Goal: Information Seeking & Learning: Learn about a topic

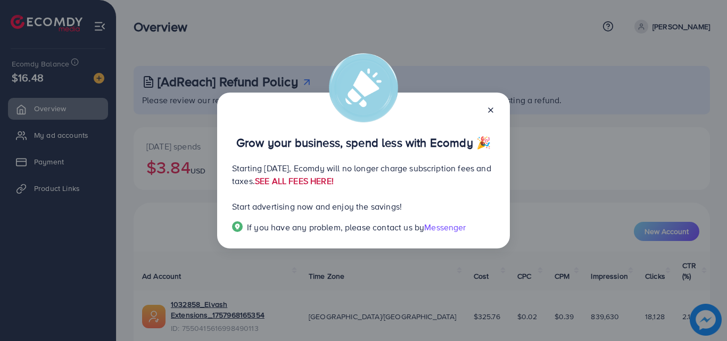
click at [334, 183] on link "SEE ALL FEES HERE!" at bounding box center [294, 181] width 79 height 12
click at [486, 110] on div at bounding box center [486, 109] width 17 height 12
click at [490, 107] on icon at bounding box center [491, 110] width 9 height 9
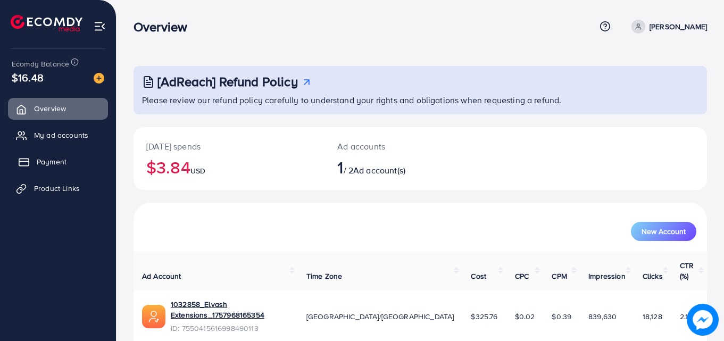
click at [32, 160] on link "Payment" at bounding box center [58, 161] width 100 height 21
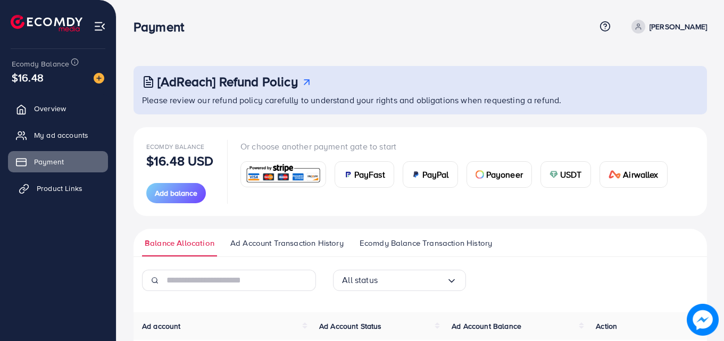
click at [44, 192] on span "Product Links" at bounding box center [60, 188] width 46 height 11
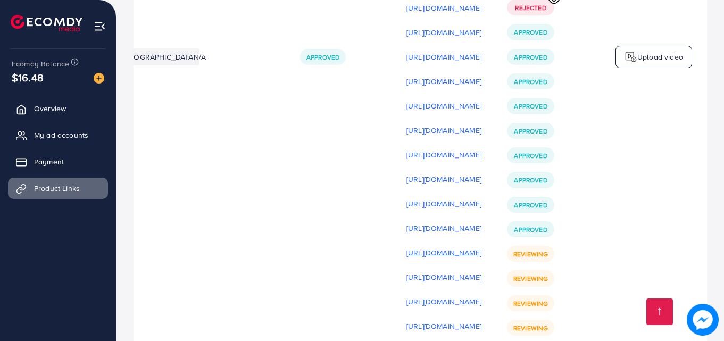
scroll to position [3361, 0]
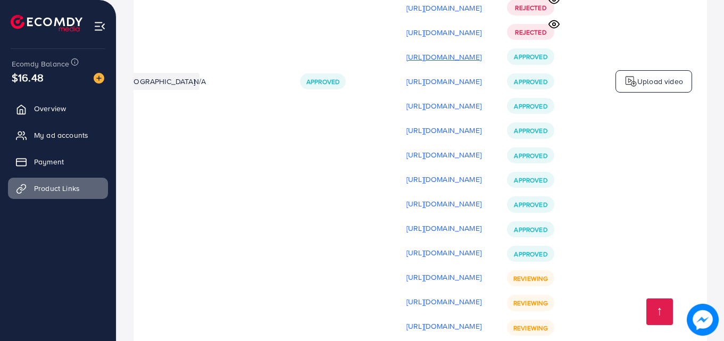
click at [426, 51] on p "[URL][DOMAIN_NAME]" at bounding box center [444, 57] width 75 height 13
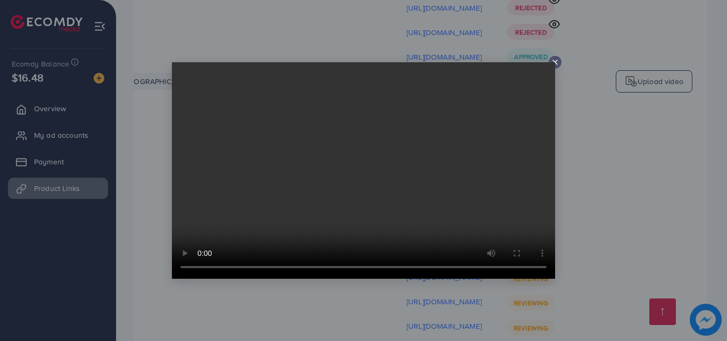
click at [554, 61] on line at bounding box center [555, 62] width 4 height 4
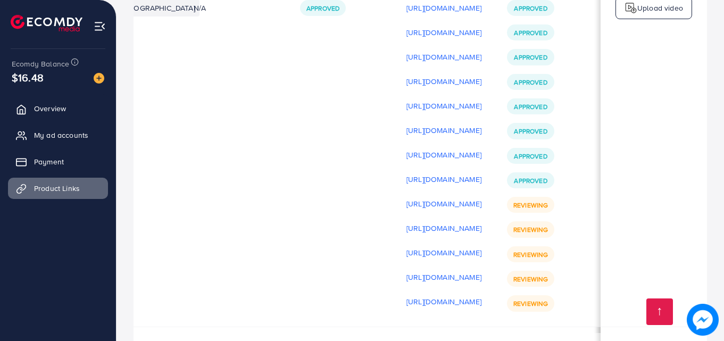
scroll to position [3440, 0]
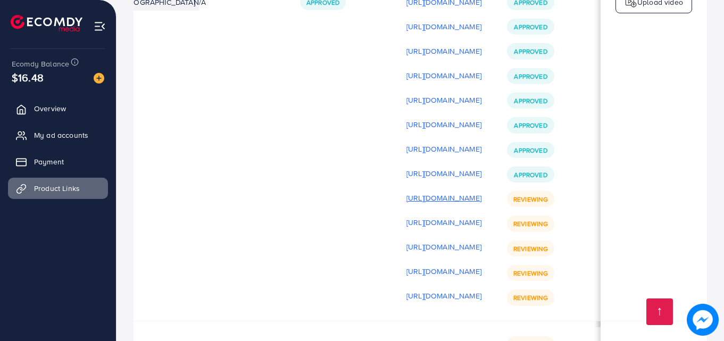
click at [407, 192] on p "[URL][DOMAIN_NAME]" at bounding box center [444, 198] width 75 height 13
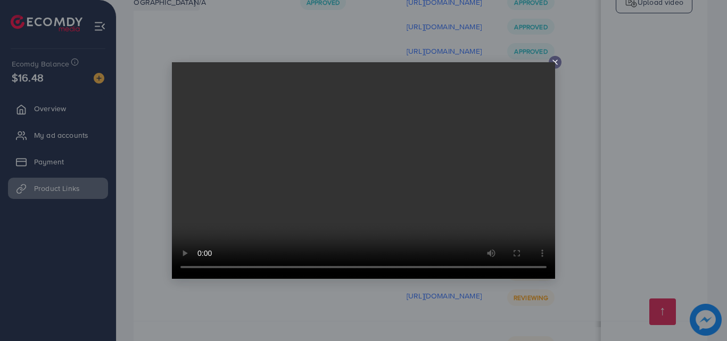
click at [555, 61] on icon at bounding box center [555, 62] width 9 height 9
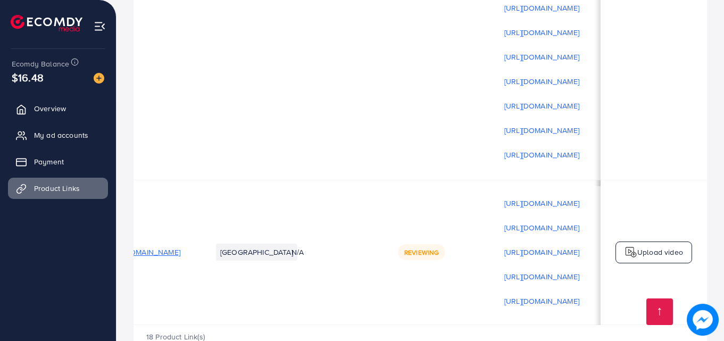
scroll to position [0, 0]
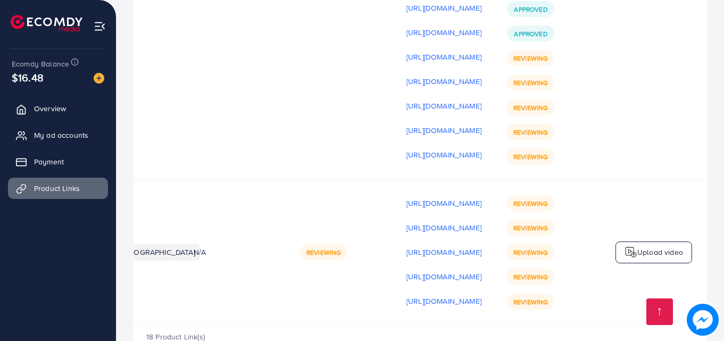
scroll to position [0, 269]
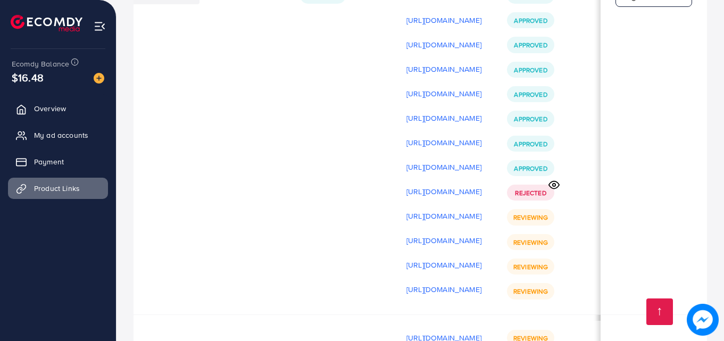
scroll to position [3459, 0]
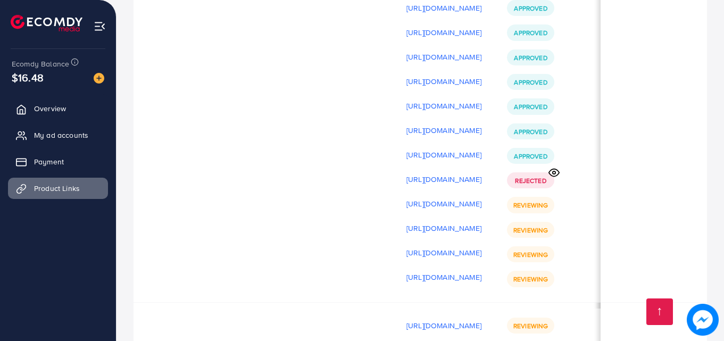
click at [560, 167] on icon at bounding box center [554, 172] width 11 height 11
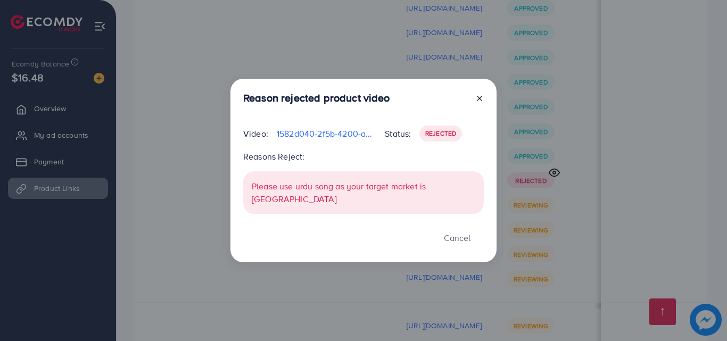
click at [476, 103] on icon at bounding box center [479, 98] width 9 height 9
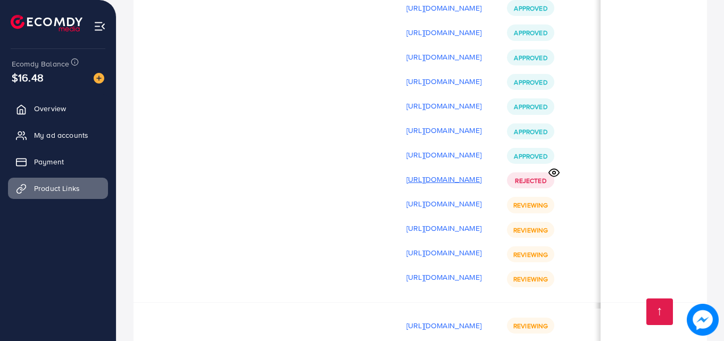
click at [482, 173] on p "[URL][DOMAIN_NAME]" at bounding box center [444, 179] width 75 height 13
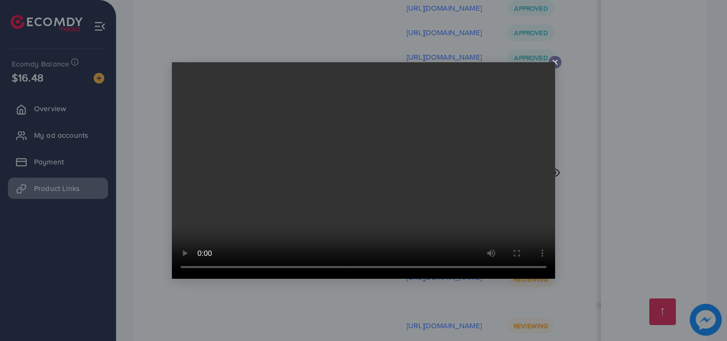
click at [553, 58] on icon at bounding box center [555, 62] width 9 height 9
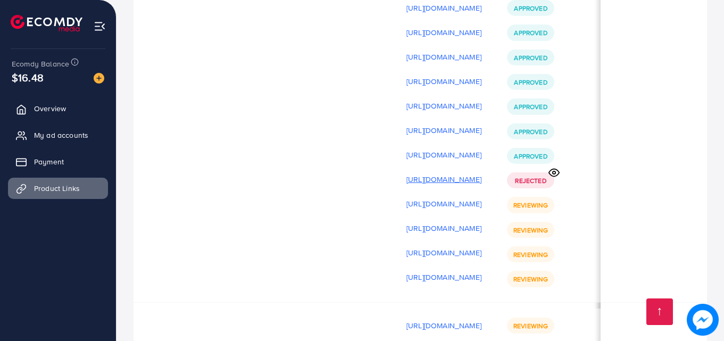
click at [482, 173] on p "[URL][DOMAIN_NAME]" at bounding box center [444, 179] width 75 height 13
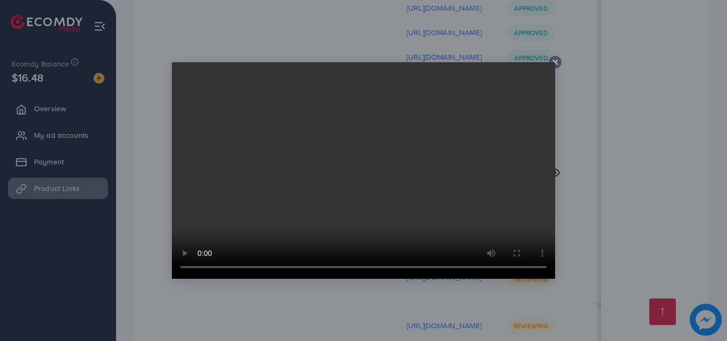
click at [556, 57] on div at bounding box center [555, 62] width 13 height 13
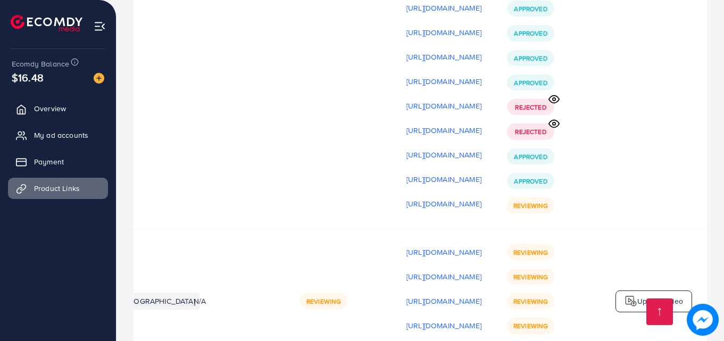
scroll to position [3520, 0]
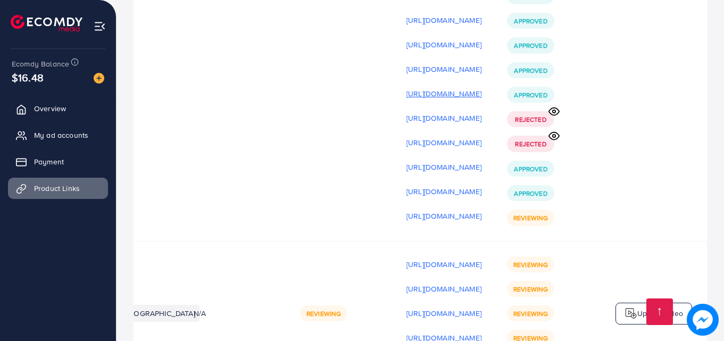
click at [420, 87] on p "[URL][DOMAIN_NAME]" at bounding box center [444, 93] width 75 height 13
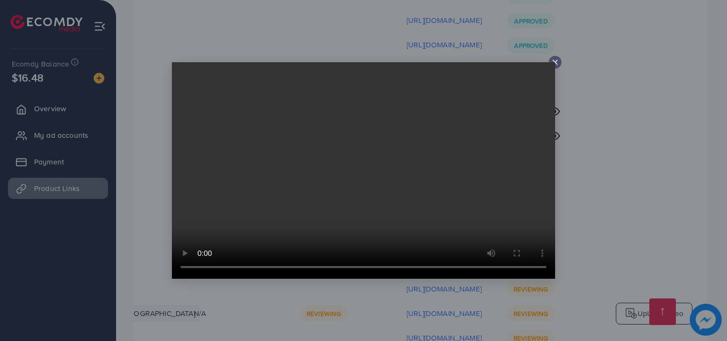
click at [558, 61] on icon at bounding box center [555, 62] width 9 height 9
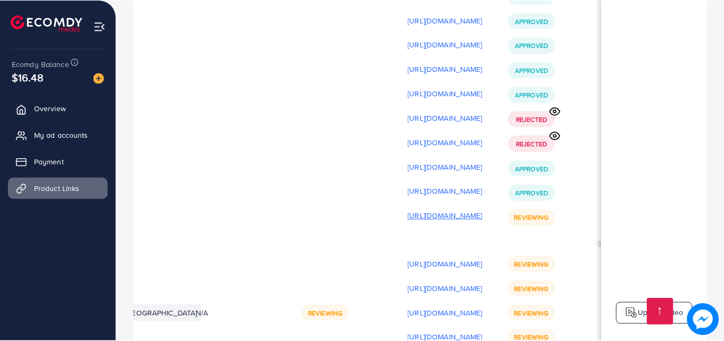
scroll to position [0, 267]
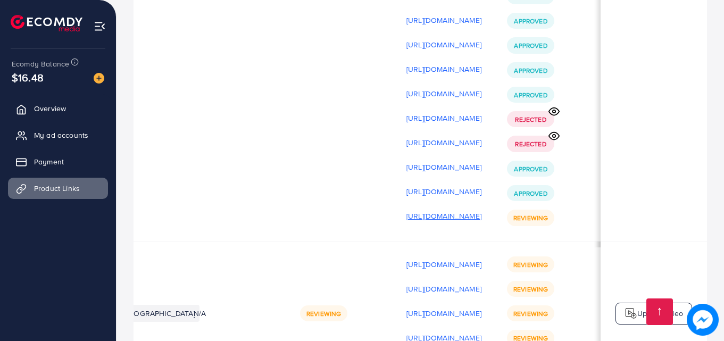
click at [407, 210] on p "[URL][DOMAIN_NAME]" at bounding box center [444, 216] width 75 height 13
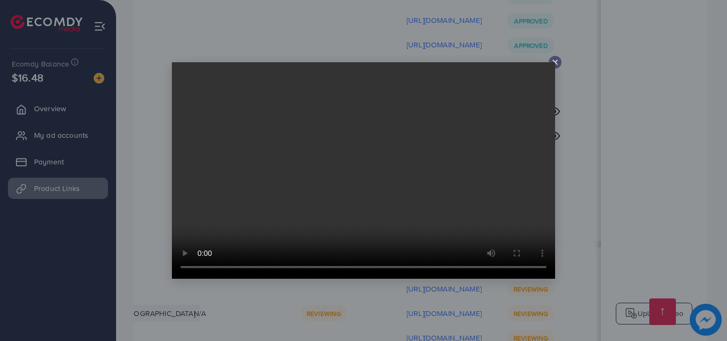
click at [555, 64] on video at bounding box center [363, 170] width 383 height 217
click at [556, 62] on line at bounding box center [555, 62] width 4 height 4
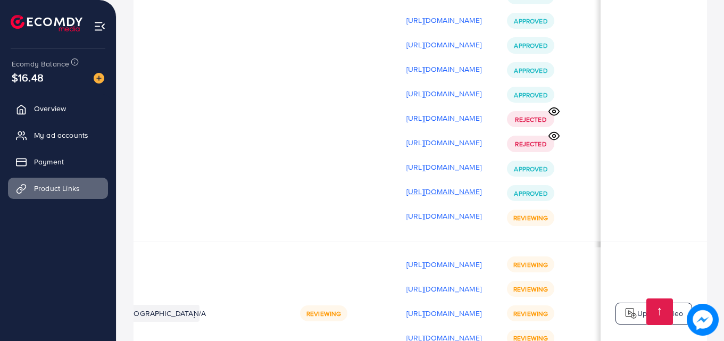
click at [433, 185] on p "[URL][DOMAIN_NAME]" at bounding box center [444, 191] width 75 height 13
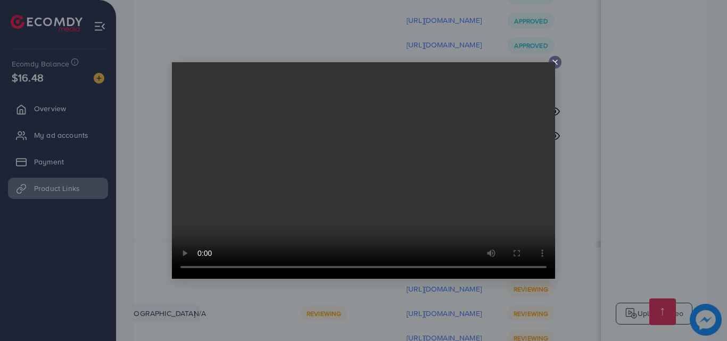
click at [558, 60] on icon at bounding box center [555, 62] width 9 height 9
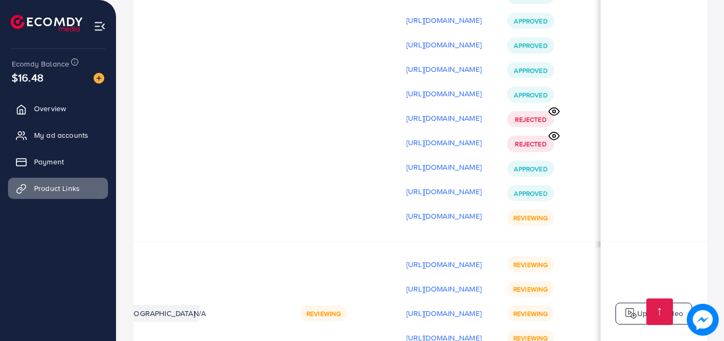
click at [551, 130] on icon at bounding box center [554, 135] width 11 height 11
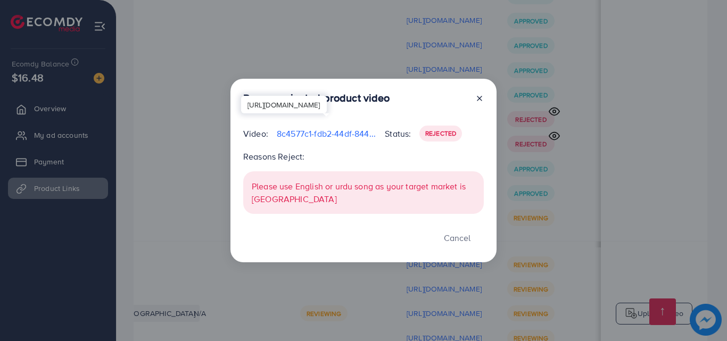
click at [359, 139] on p "8c4577c1-fdb2-44df-844b-507cafab04a1-1759098910303.mp4" at bounding box center [327, 133] width 100 height 13
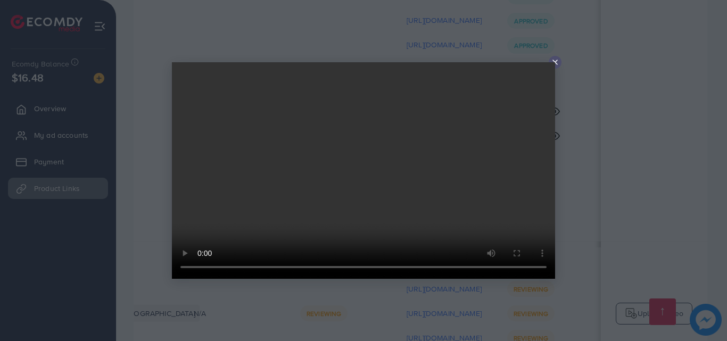
click at [554, 61] on icon at bounding box center [555, 62] width 9 height 9
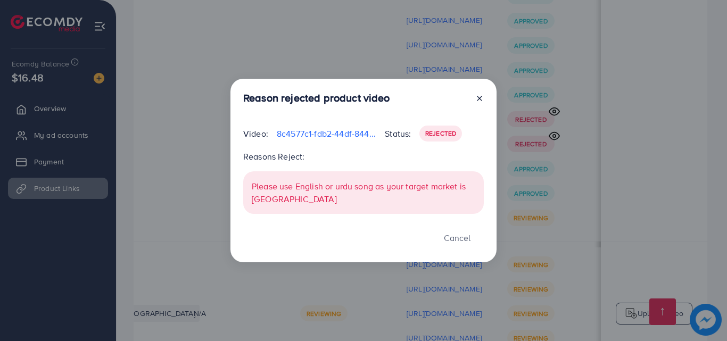
click at [480, 103] on icon at bounding box center [479, 98] width 9 height 9
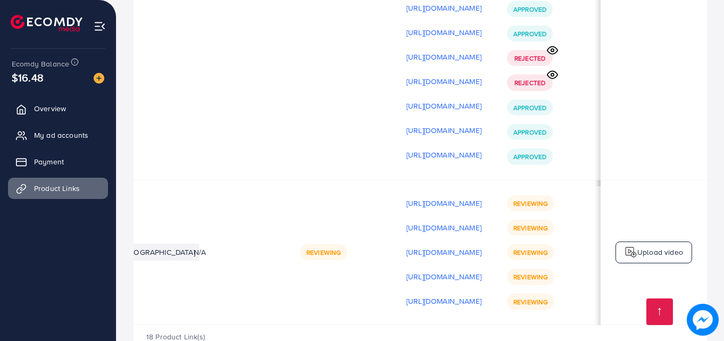
scroll to position [0, 269]
click at [555, 69] on icon at bounding box center [552, 74] width 11 height 11
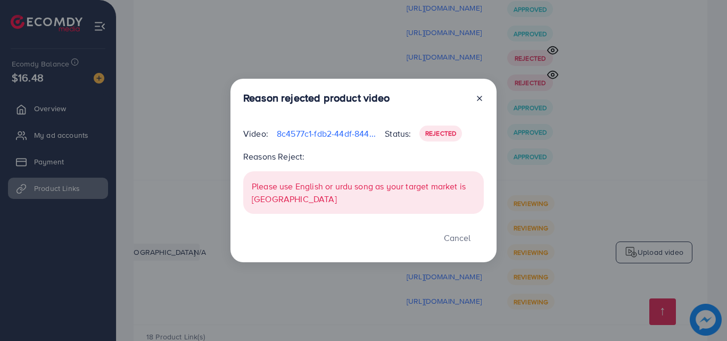
click at [479, 95] on icon at bounding box center [479, 98] width 9 height 9
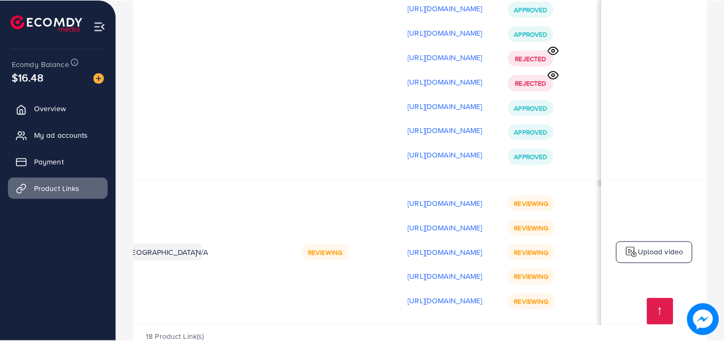
scroll to position [0, 267]
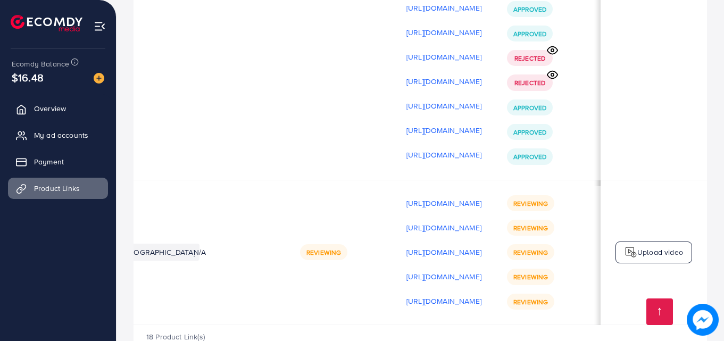
scroll to position [0, 269]
click at [435, 100] on p "[URL][DOMAIN_NAME]" at bounding box center [444, 106] width 75 height 13
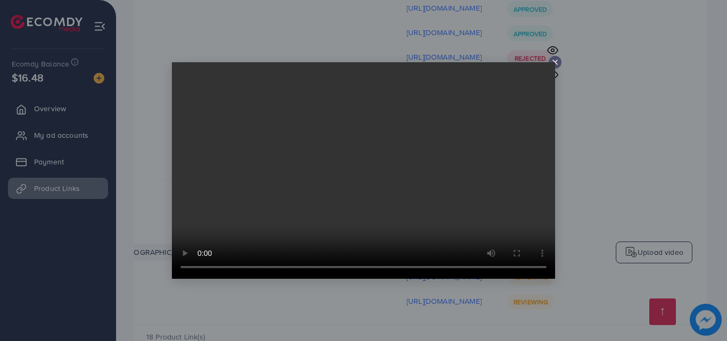
click at [388, 159] on video at bounding box center [363, 170] width 383 height 217
click at [557, 62] on icon at bounding box center [555, 62] width 9 height 9
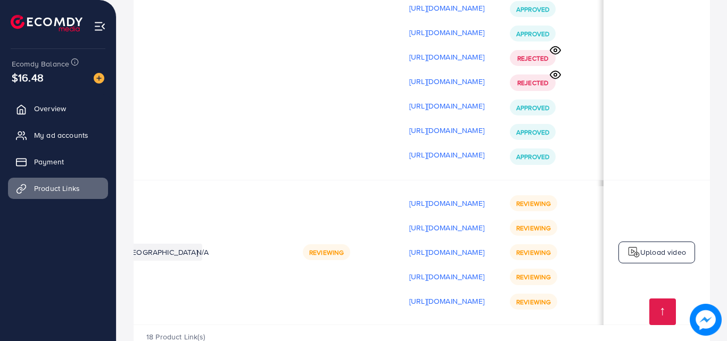
scroll to position [0, 267]
click at [434, 149] on p "[URL][DOMAIN_NAME]" at bounding box center [444, 155] width 75 height 13
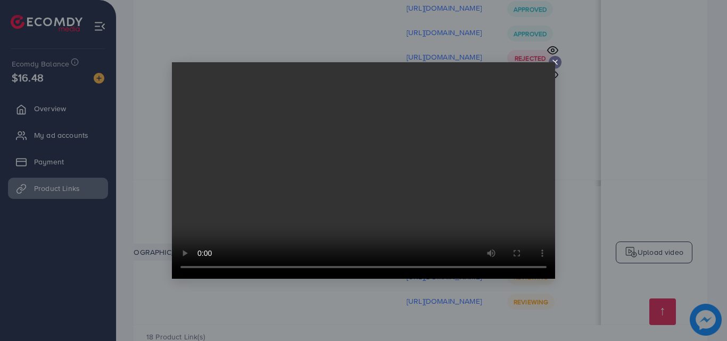
click at [551, 63] on video at bounding box center [363, 170] width 383 height 217
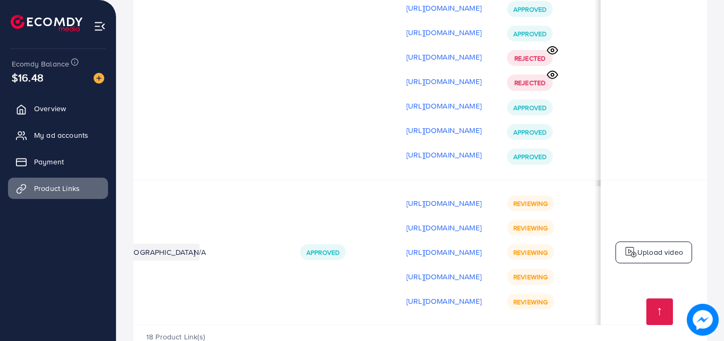
scroll to position [0, 269]
click at [407, 149] on p "[URL][DOMAIN_NAME]" at bounding box center [444, 155] width 75 height 13
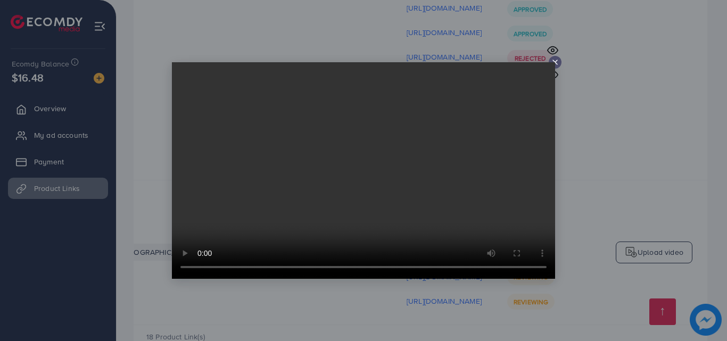
click at [552, 59] on icon at bounding box center [555, 62] width 9 height 9
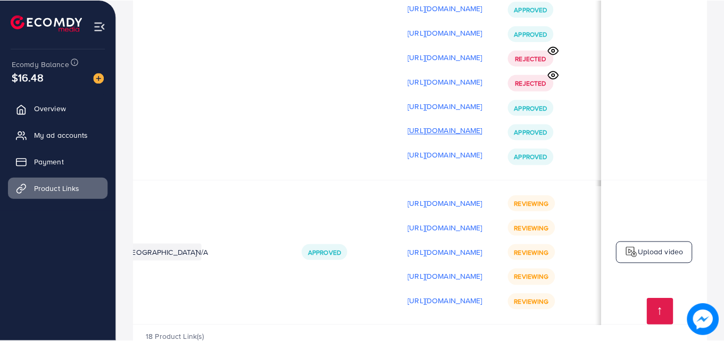
scroll to position [0, 267]
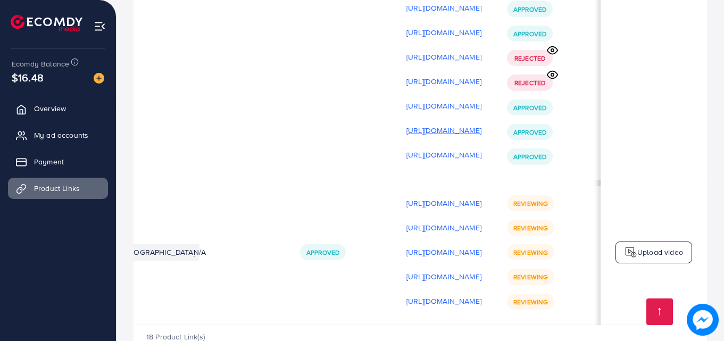
click at [410, 124] on p "[URL][DOMAIN_NAME]" at bounding box center [444, 130] width 75 height 13
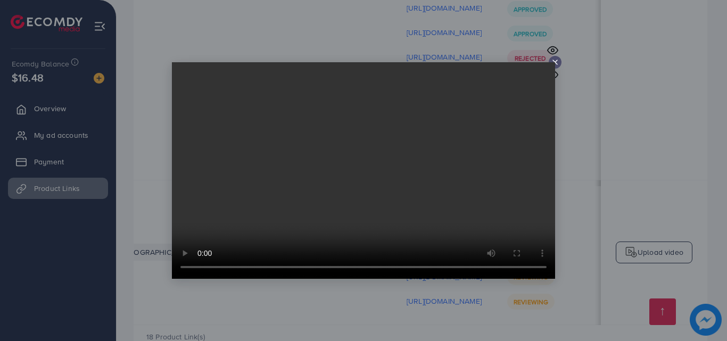
click at [553, 61] on icon at bounding box center [555, 62] width 9 height 9
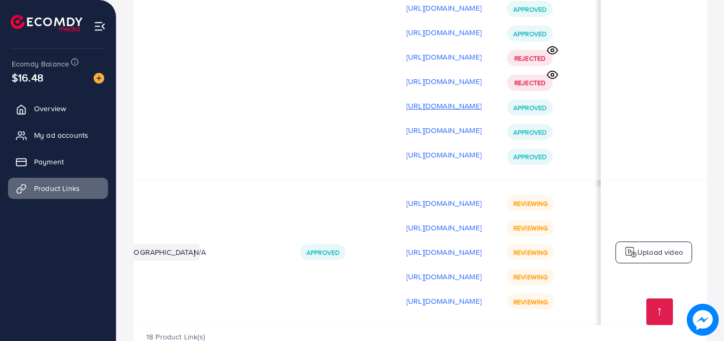
click at [443, 100] on p "[URL][DOMAIN_NAME]" at bounding box center [444, 106] width 75 height 13
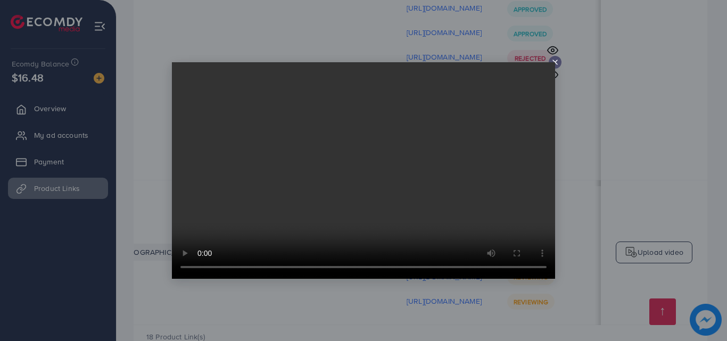
click at [555, 61] on icon at bounding box center [555, 62] width 9 height 9
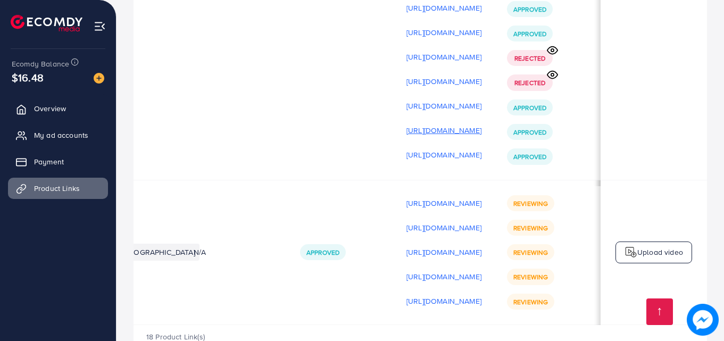
click at [407, 124] on p "[URL][DOMAIN_NAME]" at bounding box center [444, 130] width 75 height 13
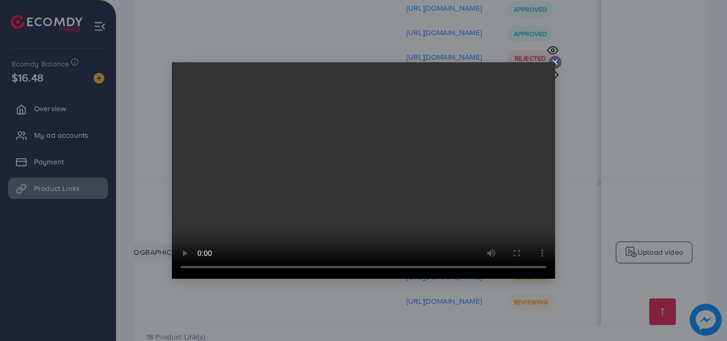
click at [556, 60] on icon at bounding box center [555, 62] width 9 height 9
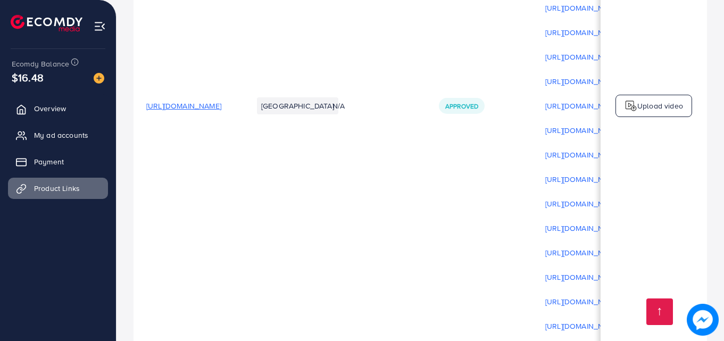
scroll to position [3324, 0]
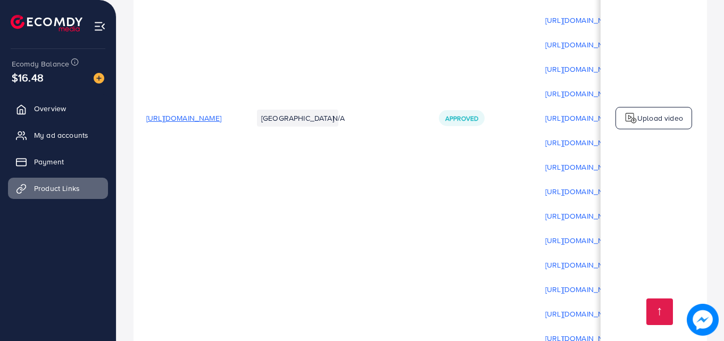
click at [221, 113] on span "[URL][DOMAIN_NAME]" at bounding box center [183, 118] width 75 height 11
